Goal: Use online tool/utility

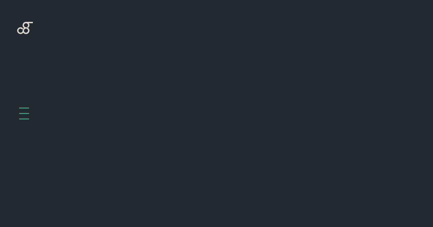
scroll to position [308, 0]
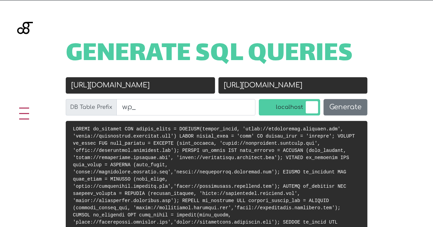
click at [151, 87] on input "[URL][DOMAIN_NAME]" at bounding box center [140, 85] width 149 height 16
click at [151, 87] on input "https://dealervista.exquiteh.com" at bounding box center [140, 85] width 149 height 16
paste input "://localhost/exq_uk_charities"
type input "[URL]"
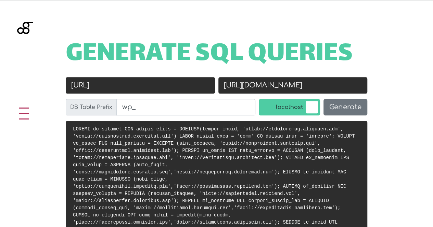
click at [283, 91] on input "https://dealervista.exquitech.com" at bounding box center [292, 85] width 149 height 16
paste input "://exquitechforukcharities.exquitech.com/"
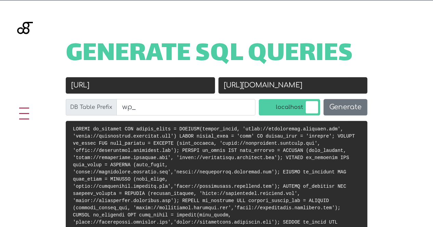
drag, startPoint x: 248, startPoint y: 88, endPoint x: 181, endPoint y: 97, distance: 67.7
click at [181, 97] on div "Old URL http://localhost/exq_uk_charities New URL http://exquitechforukcharitie…" at bounding box center [216, 99] width 305 height 44
click at [238, 89] on input "http://exquitechforukcharities.exquitech.com/" at bounding box center [292, 85] width 149 height 16
type input "[URL][DOMAIN_NAME]"
click at [332, 104] on button "Generate" at bounding box center [345, 107] width 44 height 16
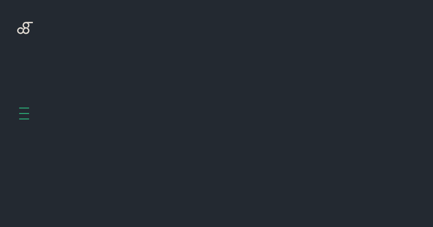
scroll to position [308, 0]
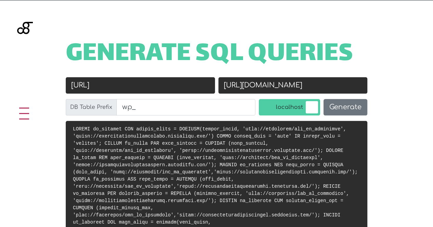
click at [314, 107] on label "localhost" at bounding box center [289, 107] width 61 height 16
click at [252, 101] on input "localhost" at bounding box center [252, 101] width 0 height 0
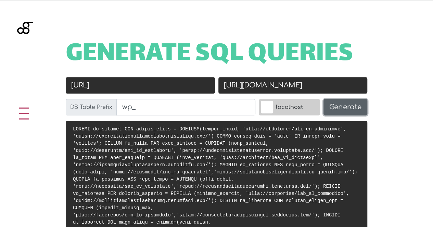
click at [328, 110] on button "Generate" at bounding box center [345, 107] width 44 height 16
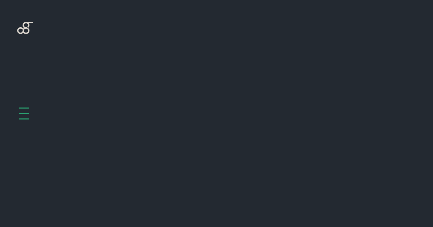
scroll to position [308, 0]
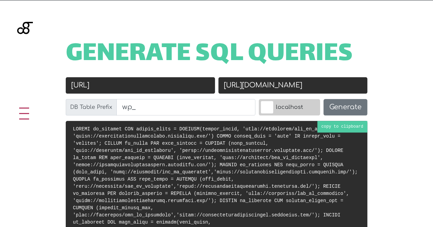
click at [282, 132] on pre at bounding box center [216, 194] width 301 height 146
